Goal: Use online tool/utility: Use online tool/utility

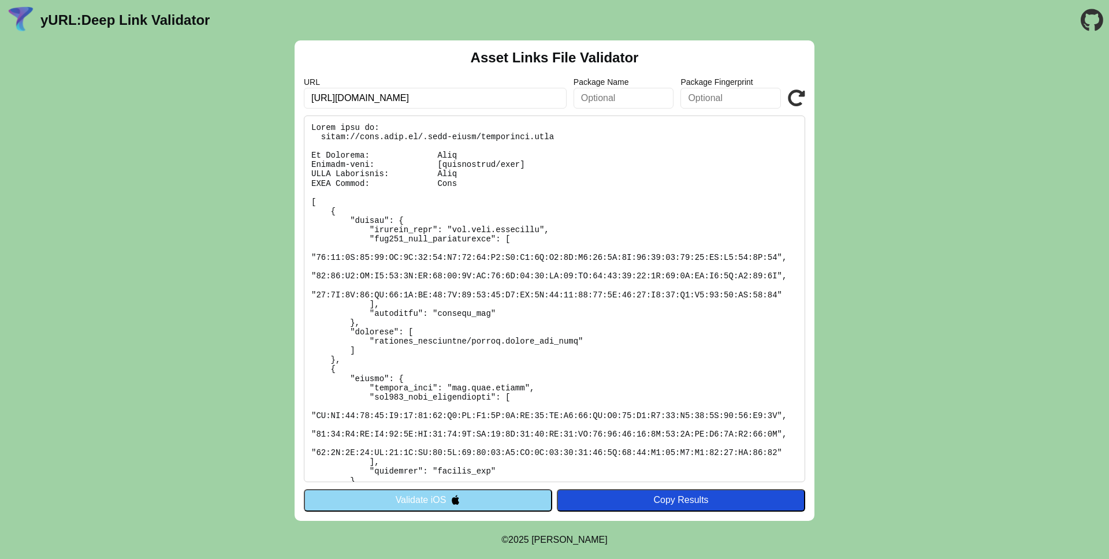
click at [799, 94] on icon at bounding box center [796, 98] width 17 height 17
click at [548, 204] on pre at bounding box center [554, 299] width 501 height 367
click at [548, 240] on pre at bounding box center [554, 299] width 501 height 367
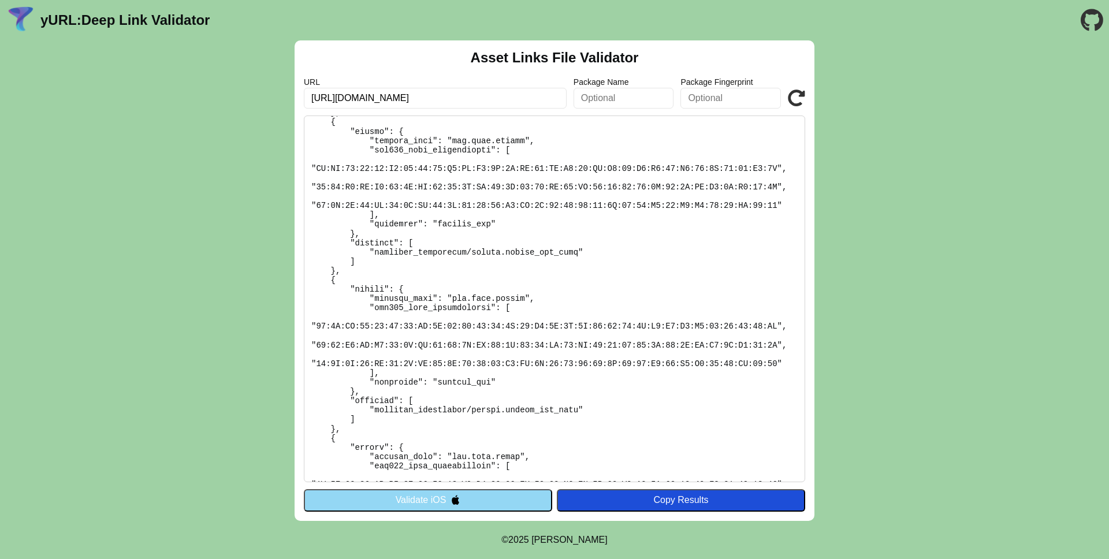
scroll to position [260, 0]
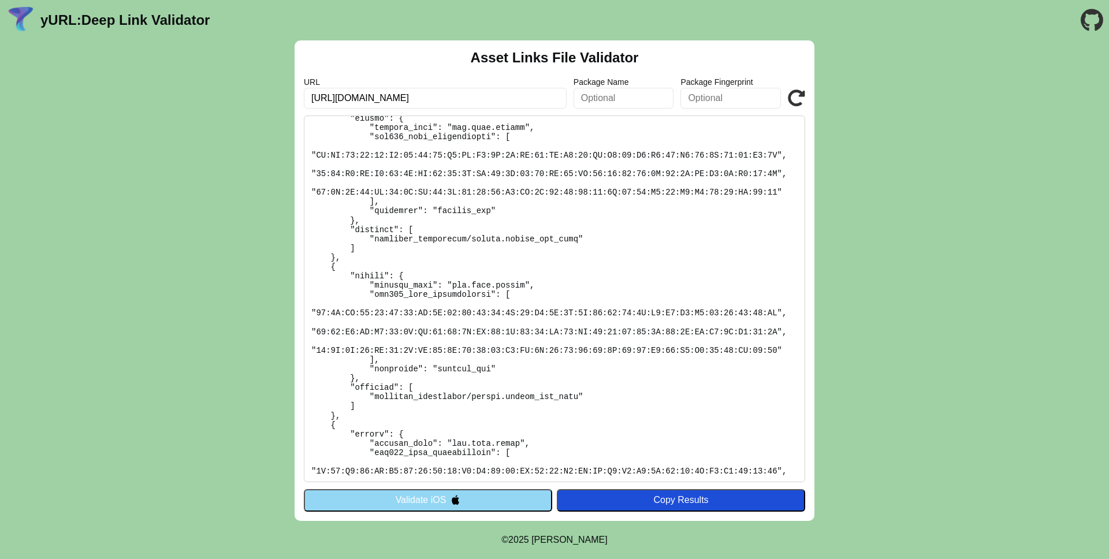
click at [531, 364] on pre at bounding box center [554, 299] width 501 height 367
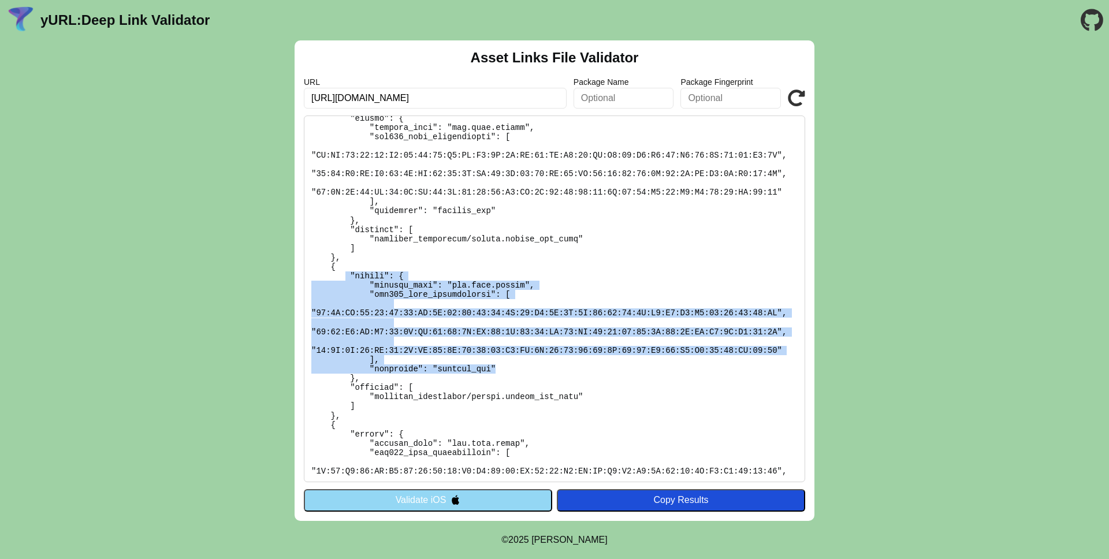
drag, startPoint x: 534, startPoint y: 368, endPoint x: 344, endPoint y: 278, distance: 209.5
click at [344, 278] on pre at bounding box center [554, 299] width 501 height 367
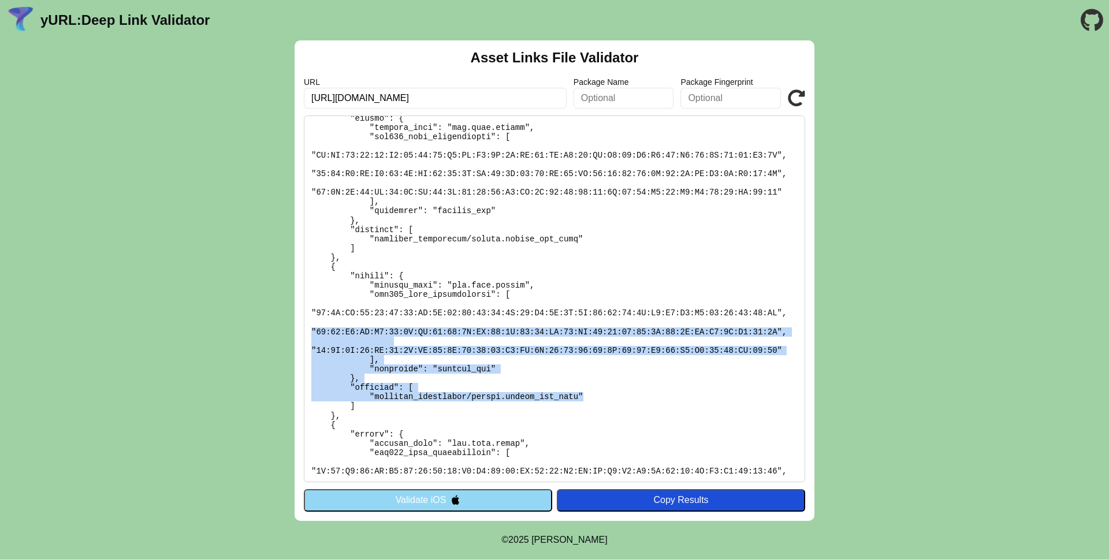
drag, startPoint x: 621, startPoint y: 400, endPoint x: 395, endPoint y: 327, distance: 237.3
click at [396, 327] on pre at bounding box center [554, 299] width 501 height 367
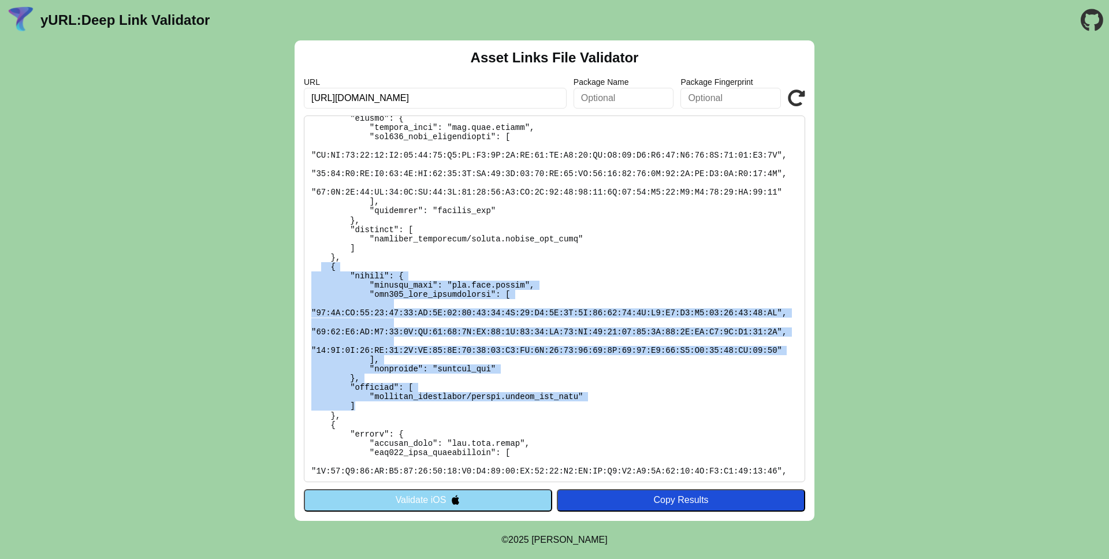
drag, startPoint x: 367, startPoint y: 403, endPoint x: 321, endPoint y: 271, distance: 139.7
click at [321, 271] on pre at bounding box center [554, 299] width 501 height 367
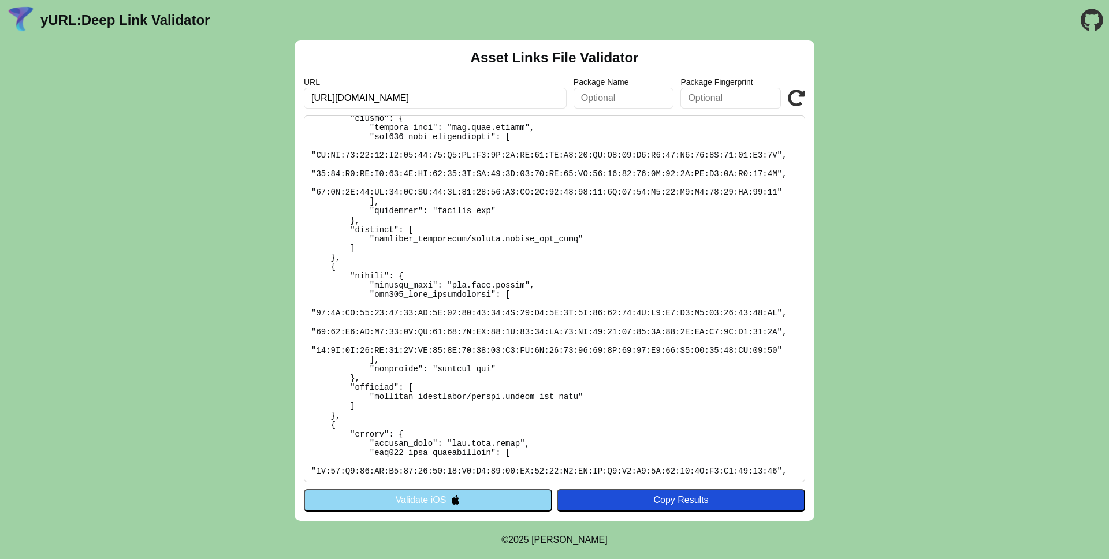
click at [386, 351] on pre at bounding box center [554, 299] width 501 height 367
drag, startPoint x: 348, startPoint y: 275, endPoint x: 386, endPoint y: 396, distance: 126.0
click at [386, 396] on pre at bounding box center [554, 299] width 501 height 367
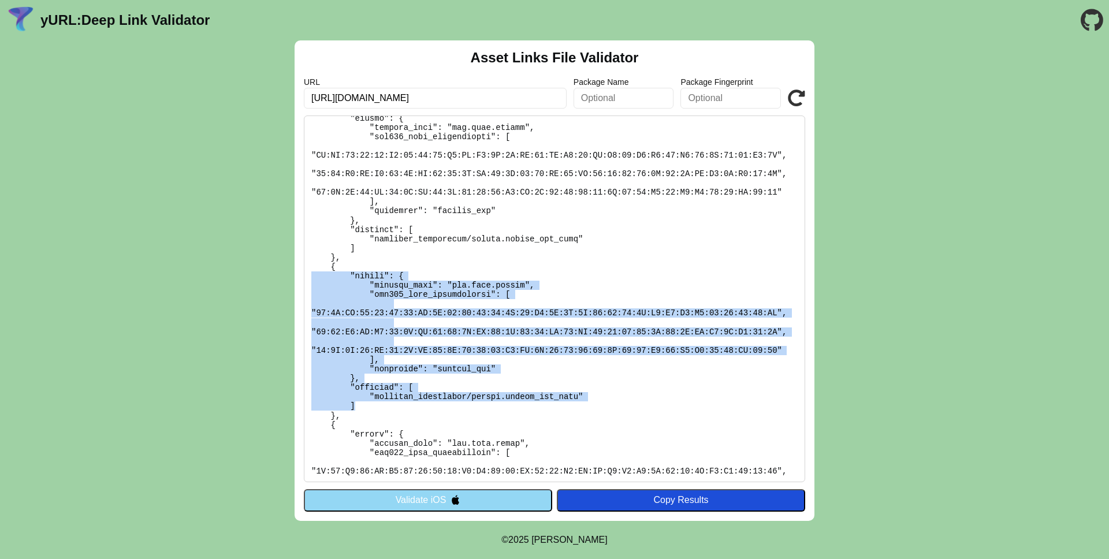
drag, startPoint x: 366, startPoint y: 408, endPoint x: 274, endPoint y: 280, distance: 157.7
click at [274, 280] on div "Asset Links File Validator URL https://pass.brav.it/ Package Name Package Finge…" at bounding box center [554, 280] width 1109 height 481
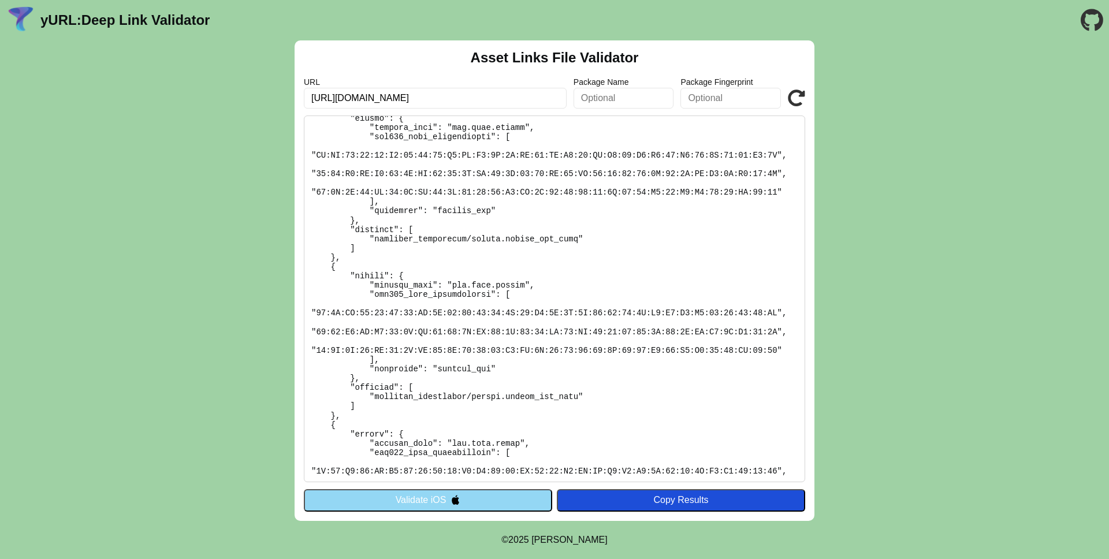
click at [473, 100] on input "https://pass.brav.it/" at bounding box center [435, 98] width 263 height 21
drag, startPoint x: 473, startPoint y: 100, endPoint x: 239, endPoint y: 85, distance: 234.4
click at [249, 86] on div "Asset Links File Validator URL https://pass.brav.it/ Package Name Package Finge…" at bounding box center [554, 280] width 1109 height 481
click at [329, 269] on pre at bounding box center [554, 299] width 501 height 367
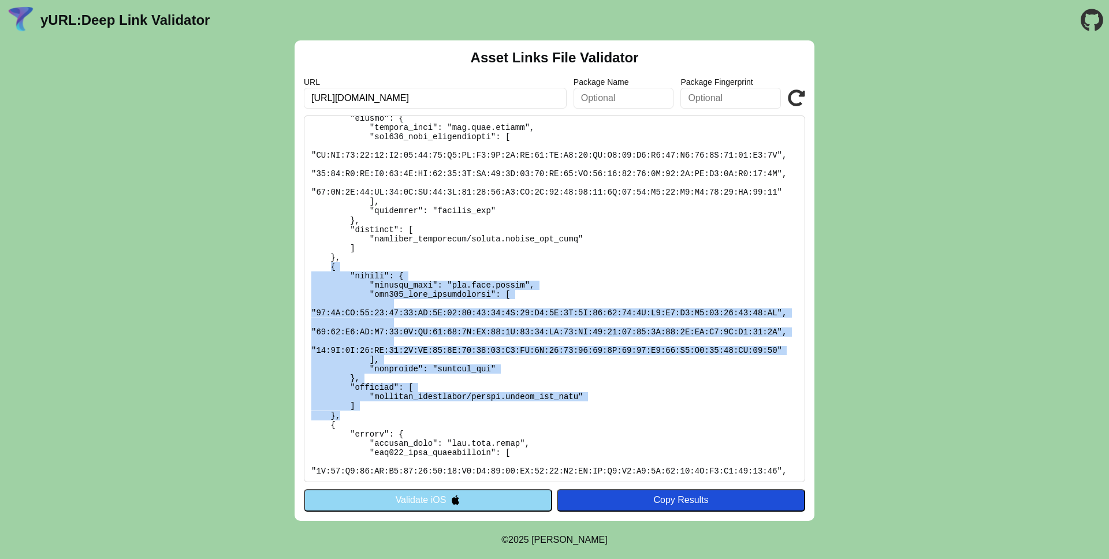
drag, startPoint x: 336, startPoint y: 269, endPoint x: 354, endPoint y: 414, distance: 146.6
click at [354, 414] on pre at bounding box center [554, 299] width 501 height 367
copy pre "{ "target": { "package_name": "com.brav.ivreap", "sha256_cert_fingerprints": [ …"
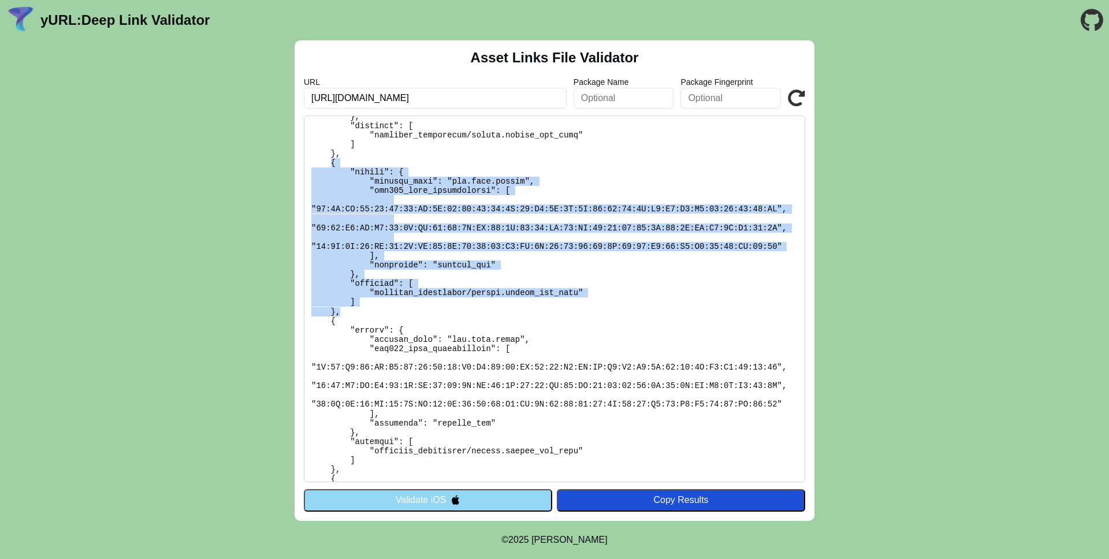
scroll to position [367, 0]
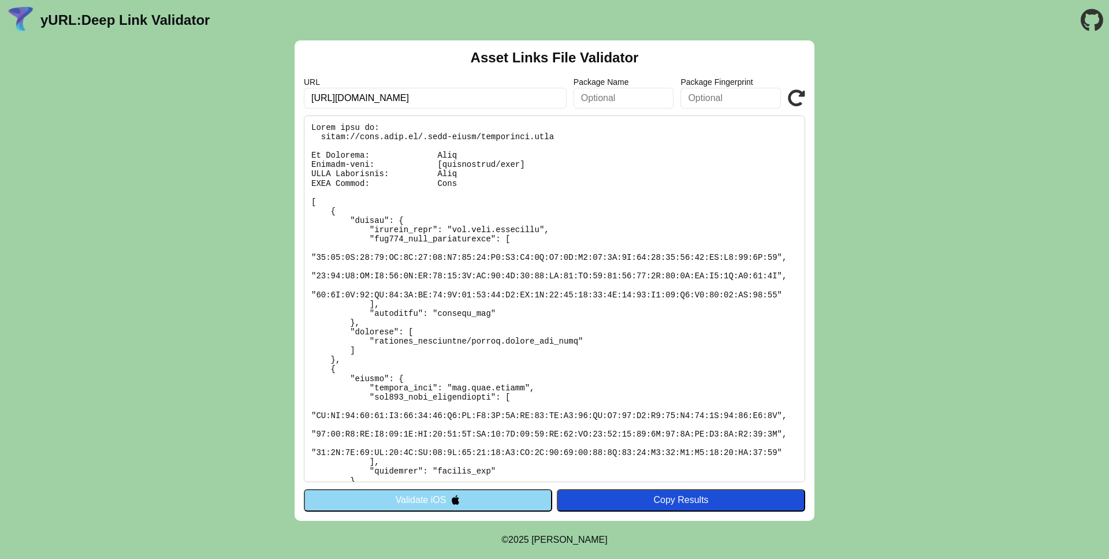
click at [356, 104] on input "https://pass.brav.it/" at bounding box center [435, 98] width 263 height 21
click at [356, 96] on input "https://pass.brav.it/" at bounding box center [435, 98] width 263 height 21
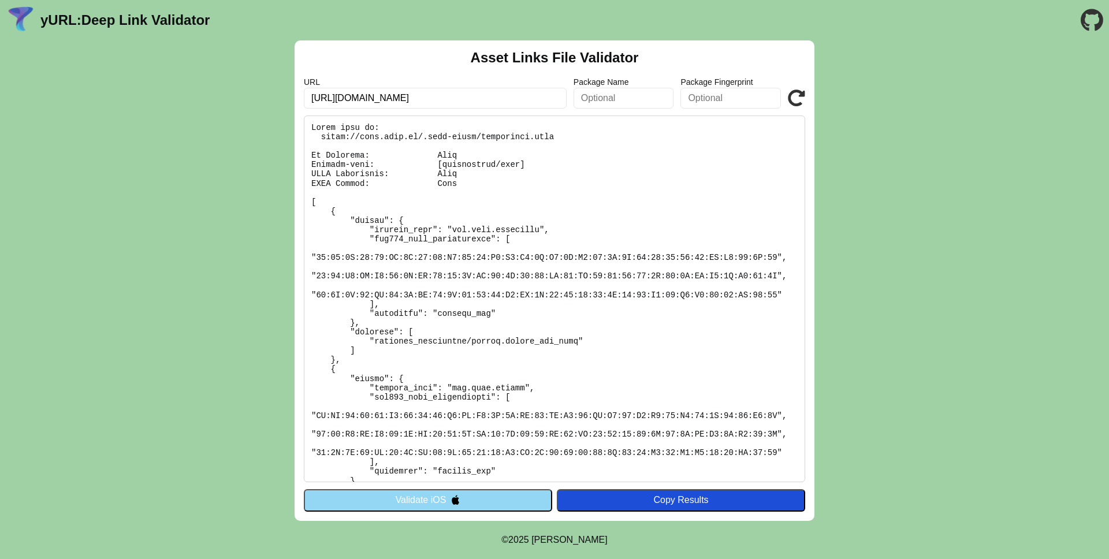
type input "[URL][DOMAIN_NAME]"
click button "Validate" at bounding box center [0, 0] width 0 height 0
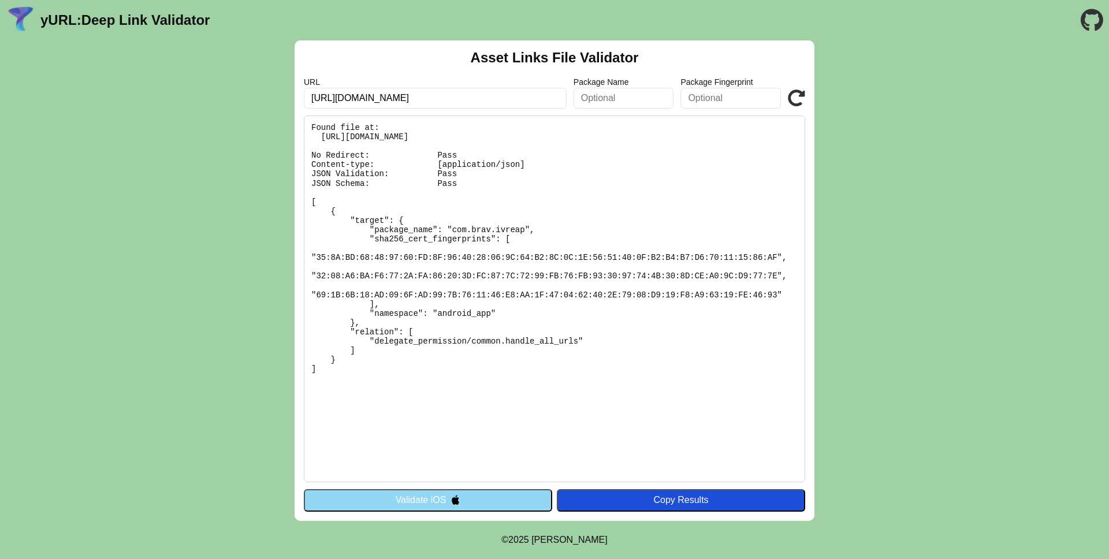
click at [799, 96] on icon at bounding box center [796, 98] width 17 height 17
click at [457, 318] on pre "Found file at: [URL][DOMAIN_NAME] No Redirect: Pass Content-type: [application/…" at bounding box center [554, 299] width 501 height 367
click at [339, 216] on pre "Found file at: [URL][DOMAIN_NAME] No Redirect: Pass Content-type: [application/…" at bounding box center [554, 299] width 501 height 367
drag, startPoint x: 326, startPoint y: 206, endPoint x: 360, endPoint y: 337, distance: 135.1
click at [360, 311] on pre "Found file at: [URL][DOMAIN_NAME] No Redirect: Pass Content-type: [application/…" at bounding box center [554, 299] width 501 height 367
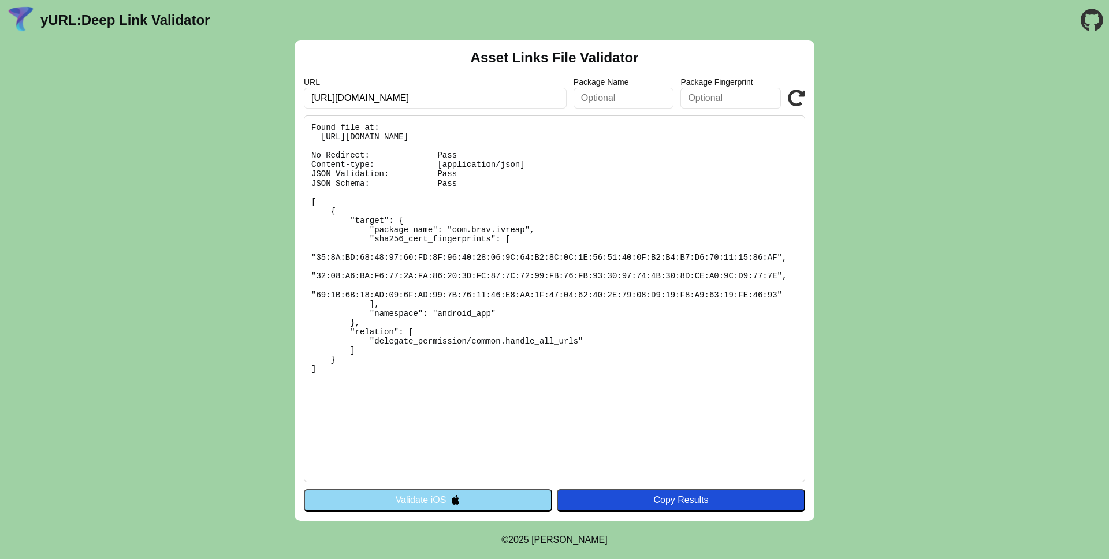
drag, startPoint x: 353, startPoint y: 361, endPoint x: 318, endPoint y: 211, distance: 153.6
click at [318, 211] on pre "Found file at: [URL][DOMAIN_NAME] No Redirect: Pass Content-type: [application/…" at bounding box center [554, 299] width 501 height 367
click at [402, 219] on pre "Found file at: [URL][DOMAIN_NAME] No Redirect: Pass Content-type: [application/…" at bounding box center [554, 299] width 501 height 367
drag, startPoint x: 347, startPoint y: 219, endPoint x: 412, endPoint y: 357, distance: 152.7
click at [412, 357] on pre "Found file at: [URL][DOMAIN_NAME] No Redirect: Pass Content-type: [application/…" at bounding box center [554, 299] width 501 height 367
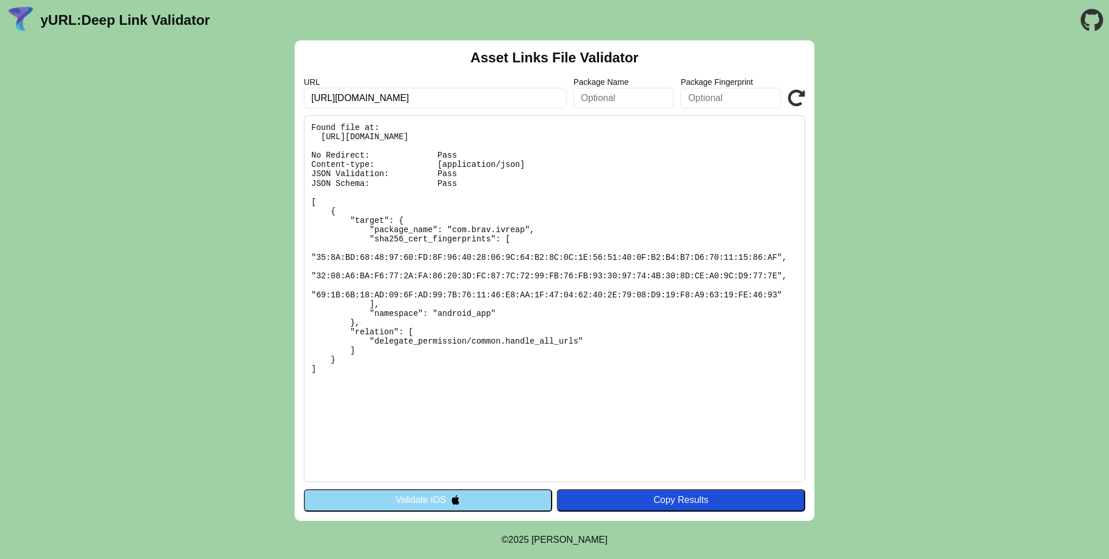
drag, startPoint x: 332, startPoint y: 210, endPoint x: 366, endPoint y: 360, distance: 153.4
click at [366, 360] on pre "Found file at: [URL][DOMAIN_NAME] No Redirect: Pass Content-type: [application/…" at bounding box center [554, 299] width 501 height 367
copy pre "{ "target": { "package_name": "com.brav.ivreap", "sha256_cert_fingerprints": [ …"
